Goal: Task Accomplishment & Management: Use online tool/utility

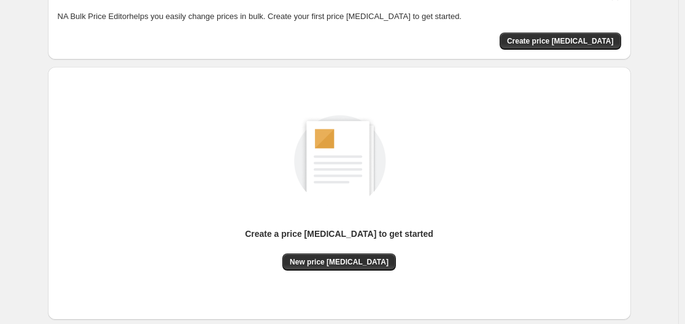
scroll to position [136, 0]
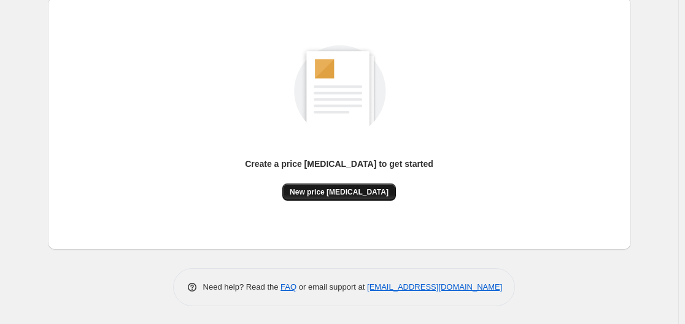
click at [312, 190] on span "New price [MEDICAL_DATA]" at bounding box center [339, 192] width 99 height 10
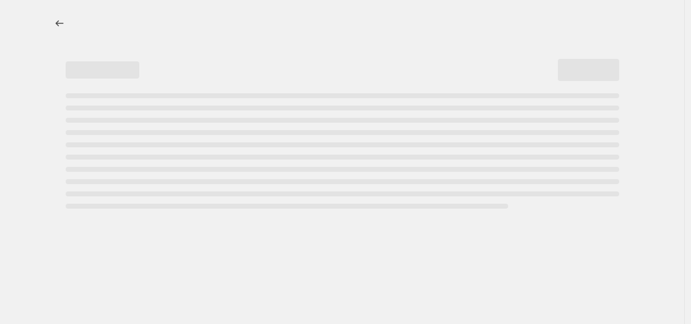
select select "percentage"
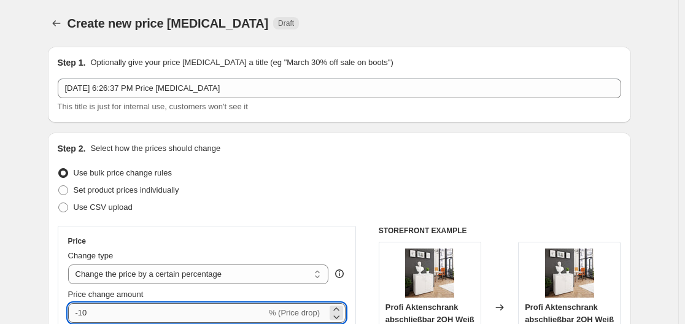
click at [157, 306] on input "-10" at bounding box center [167, 313] width 198 height 20
type input "-1"
type input "-30"
click at [339, 144] on div "Step 2. Select how the prices should change" at bounding box center [339, 148] width 563 height 12
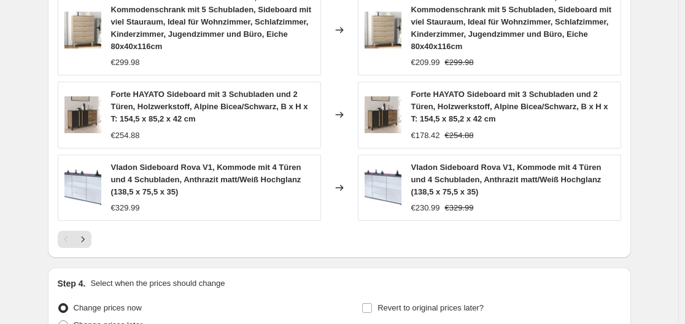
scroll to position [1009, 0]
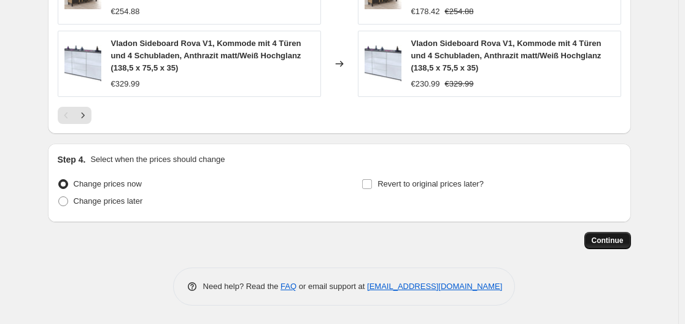
click at [596, 241] on span "Continue" at bounding box center [608, 241] width 32 height 10
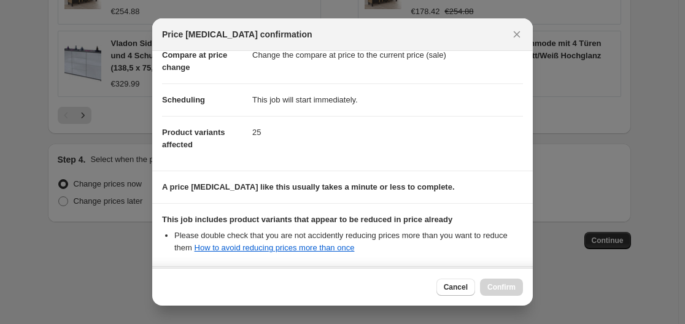
scroll to position [193, 0]
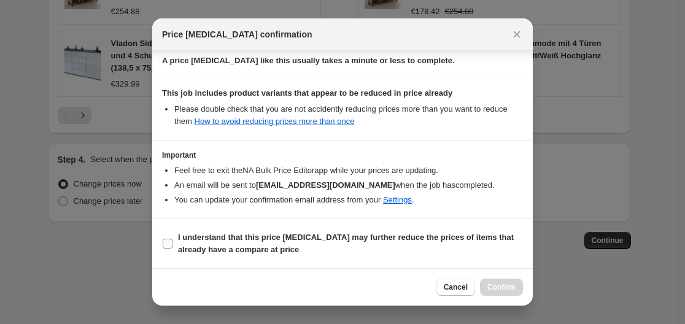
click at [255, 236] on b "I understand that this price [MEDICAL_DATA] may further reduce the prices of it…" at bounding box center [346, 243] width 336 height 21
click at [172, 239] on input "I understand that this price [MEDICAL_DATA] may further reduce the prices of it…" at bounding box center [168, 244] width 10 height 10
checkbox input "true"
click at [511, 285] on span "Confirm" at bounding box center [501, 287] width 28 height 10
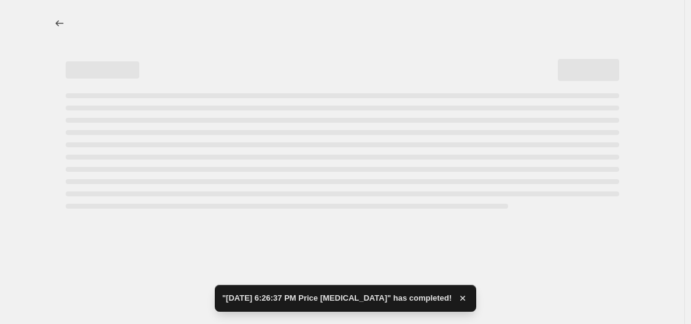
select select "percentage"
